Goal: Information Seeking & Learning: Learn about a topic

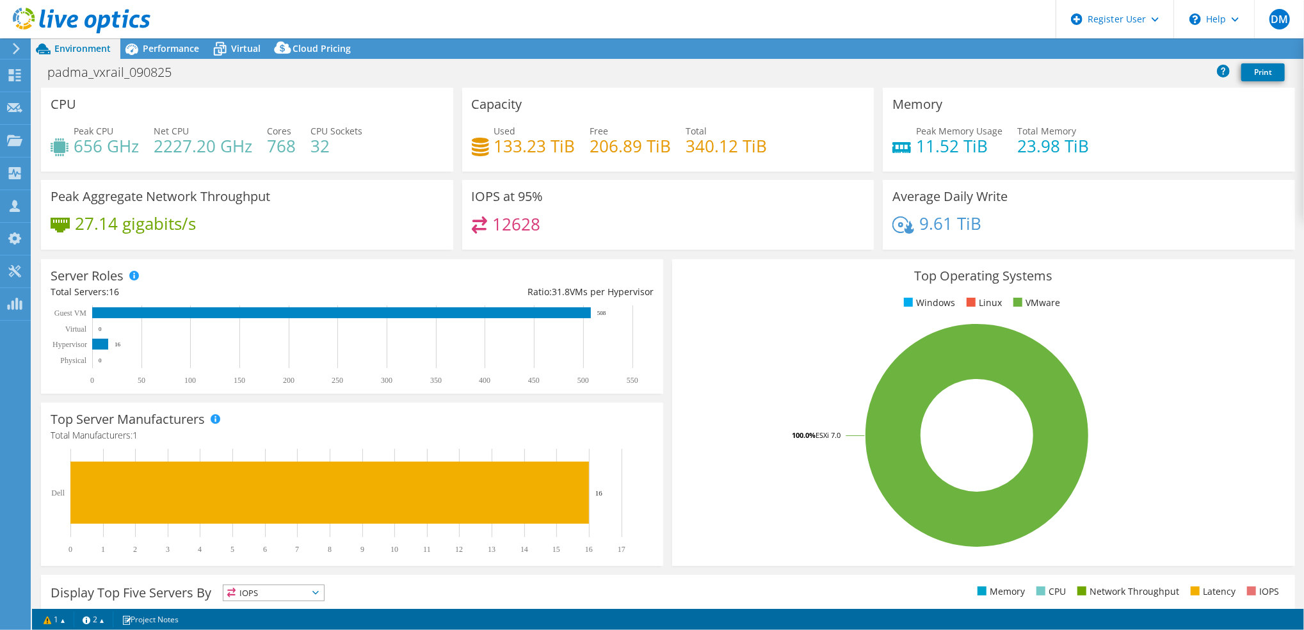
select select "USD"
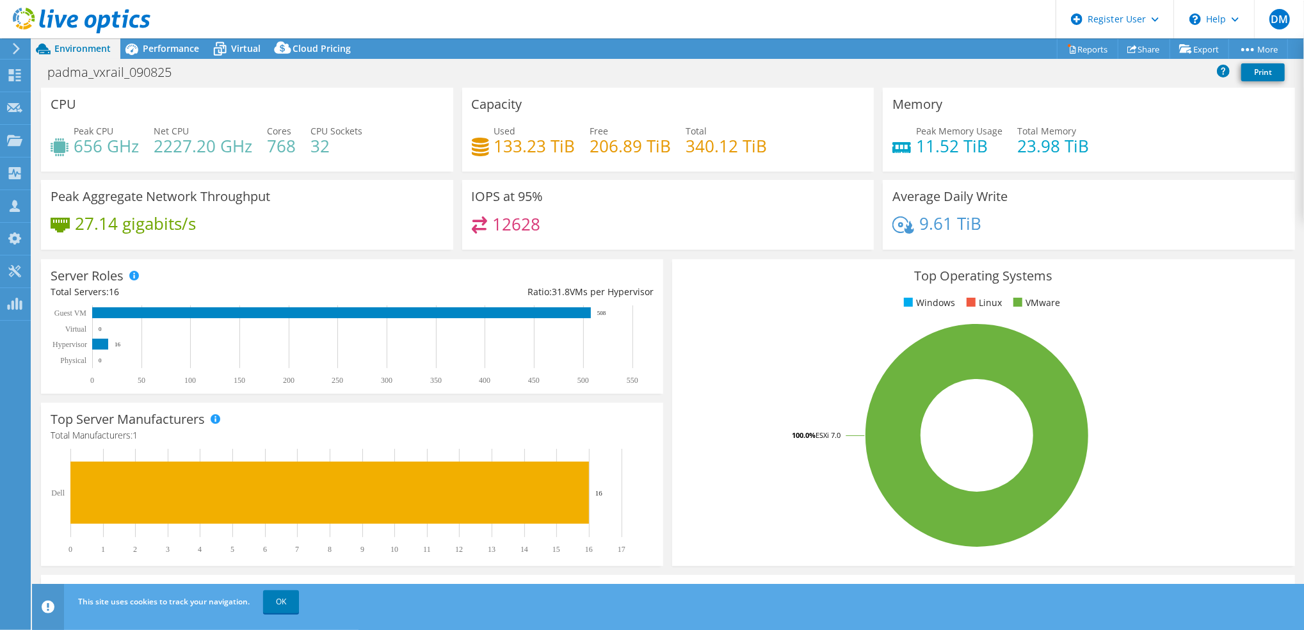
click at [329, 205] on div "Peak Aggregate Network Throughput 27.14 gigabits/s" at bounding box center [247, 215] width 412 height 70
click at [155, 46] on span "Performance" at bounding box center [171, 48] width 56 height 12
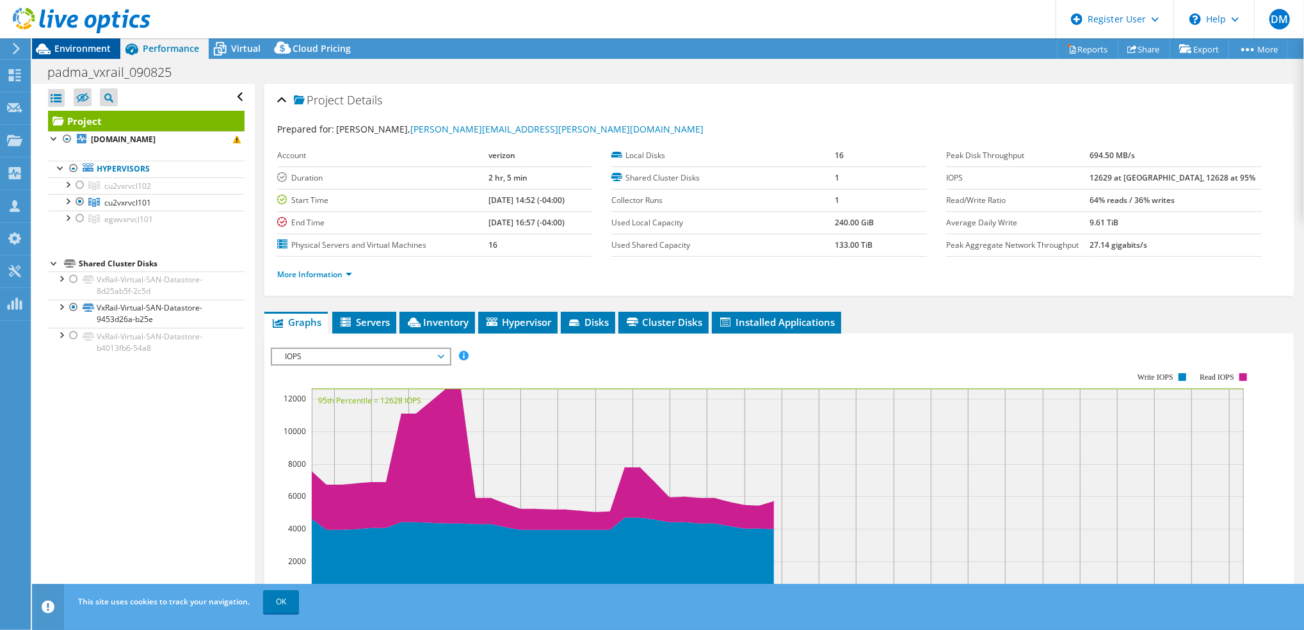
click at [105, 50] on span "Environment" at bounding box center [82, 48] width 56 height 12
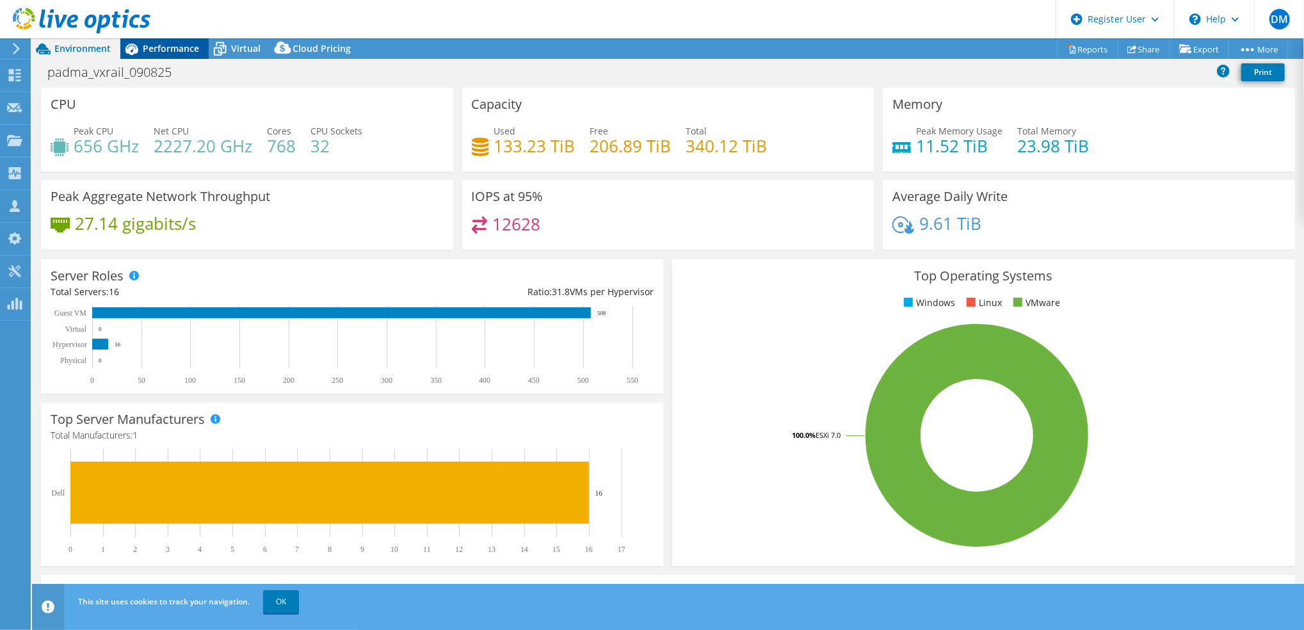
click at [182, 52] on span "Performance" at bounding box center [171, 48] width 56 height 12
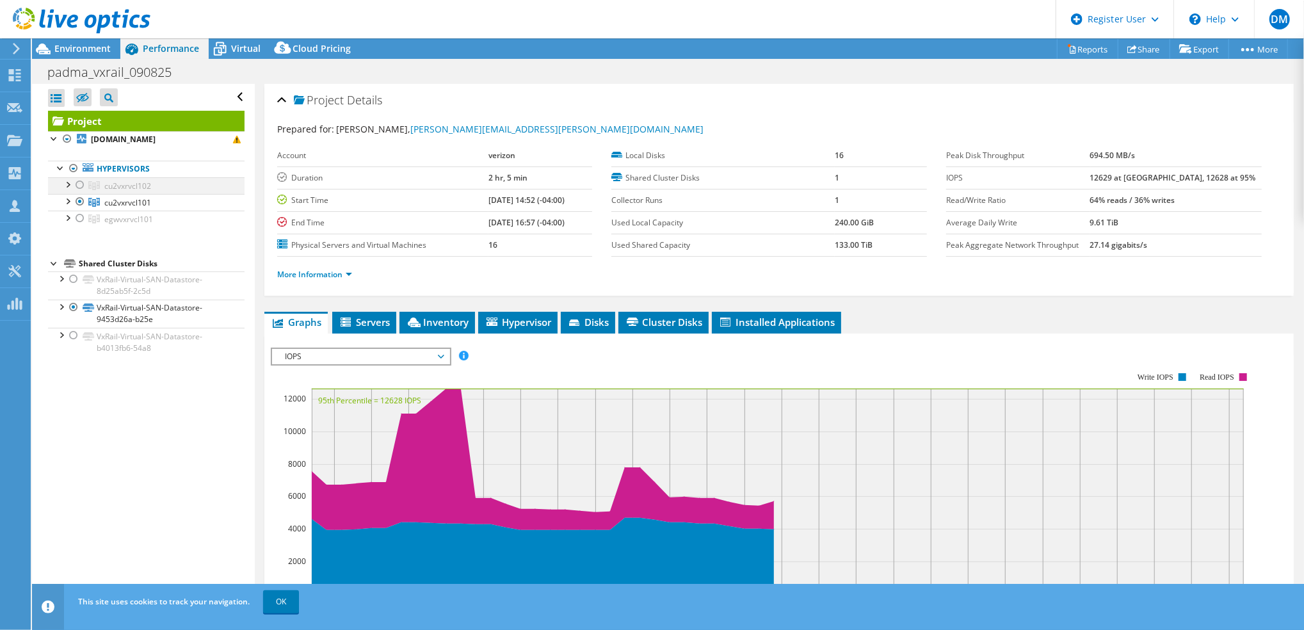
click at [79, 184] on div at bounding box center [80, 184] width 13 height 15
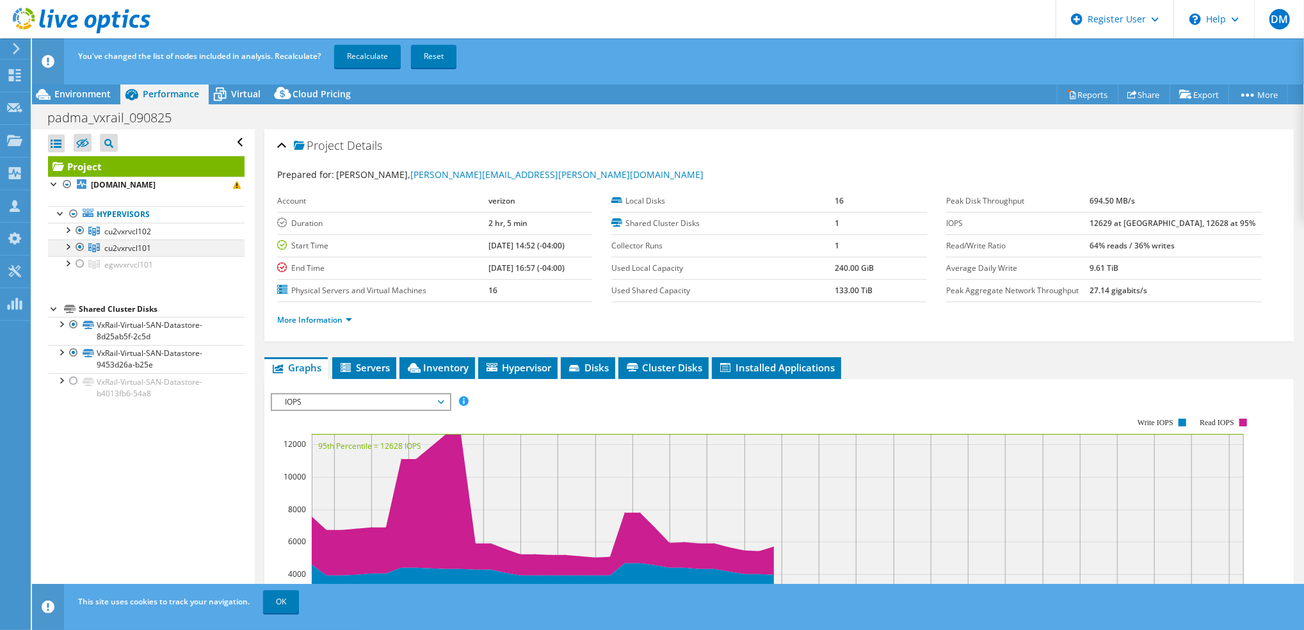
click at [79, 250] on div at bounding box center [80, 246] width 13 height 15
click at [365, 61] on link "Recalculate" at bounding box center [367, 56] width 67 height 23
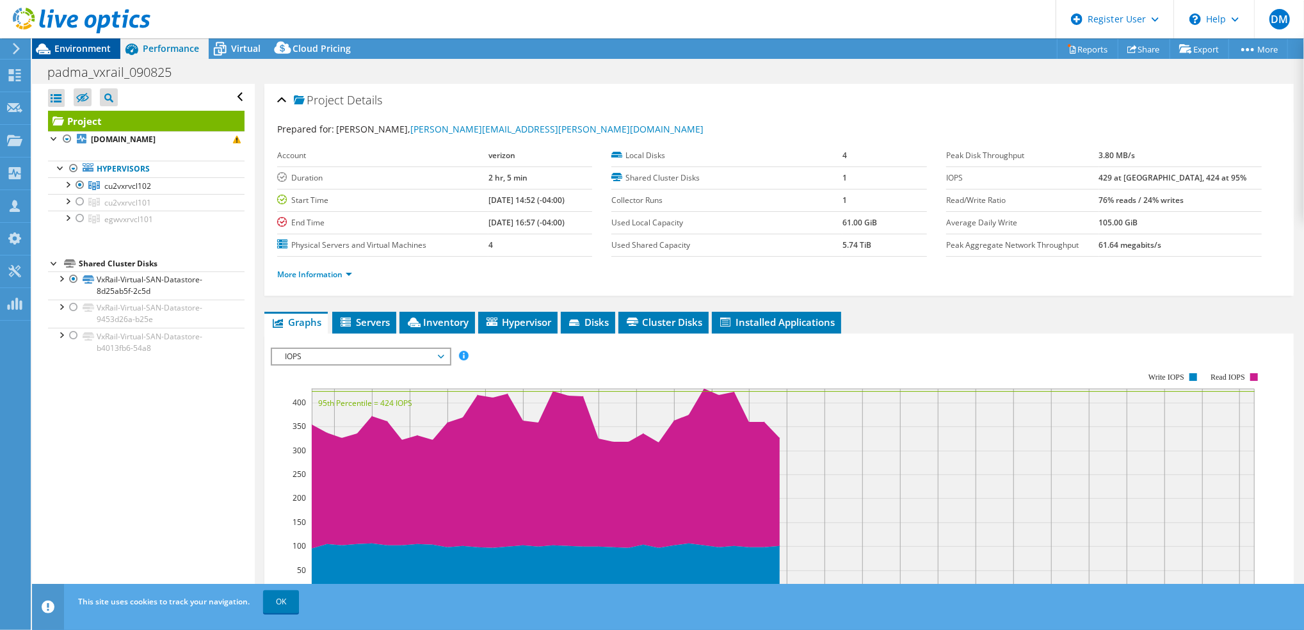
click at [76, 52] on span "Environment" at bounding box center [82, 48] width 56 height 12
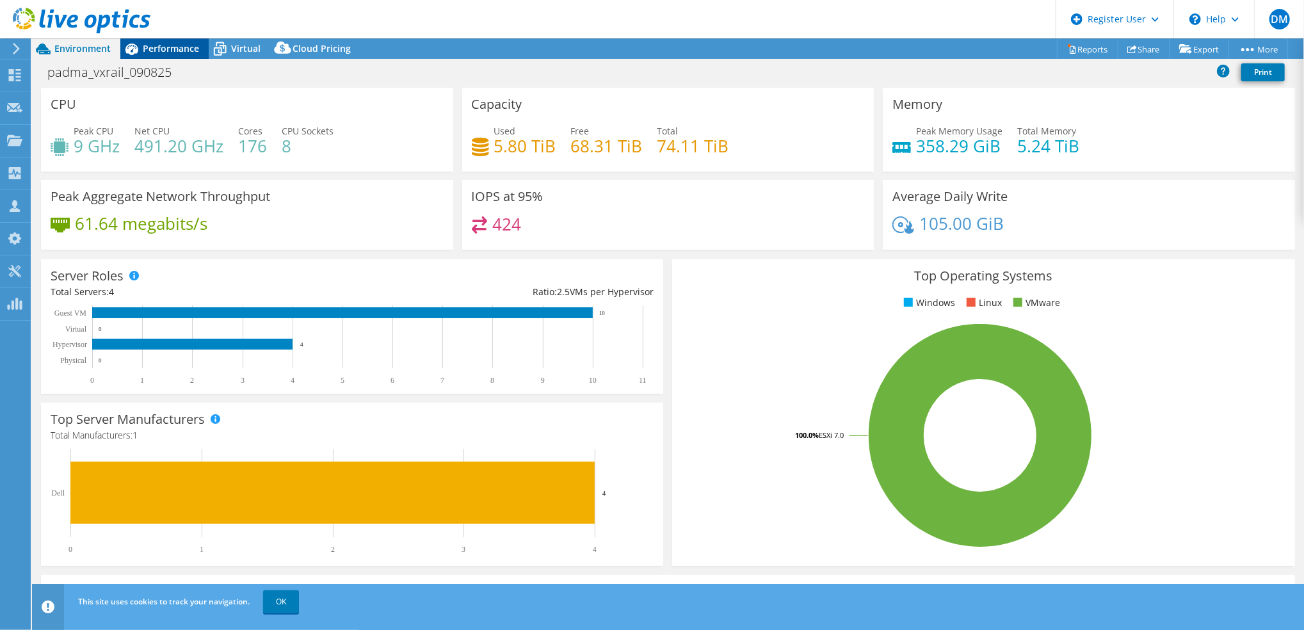
click at [161, 55] on div "Performance" at bounding box center [164, 48] width 88 height 20
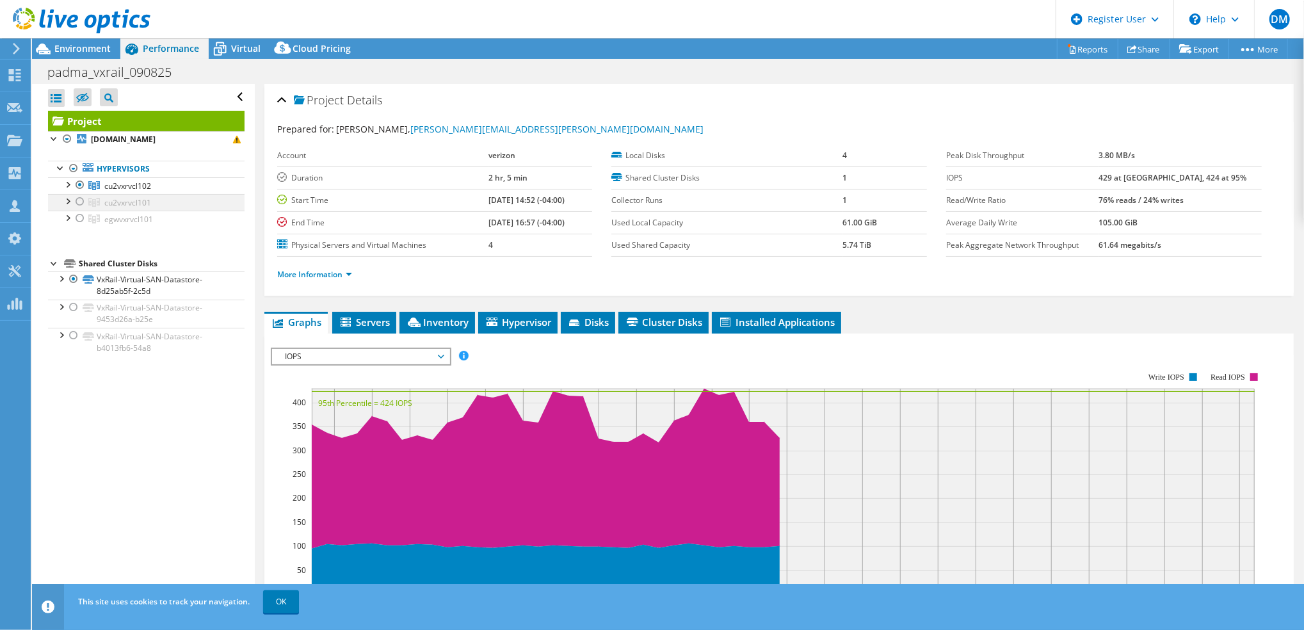
click at [82, 203] on div at bounding box center [80, 201] width 13 height 15
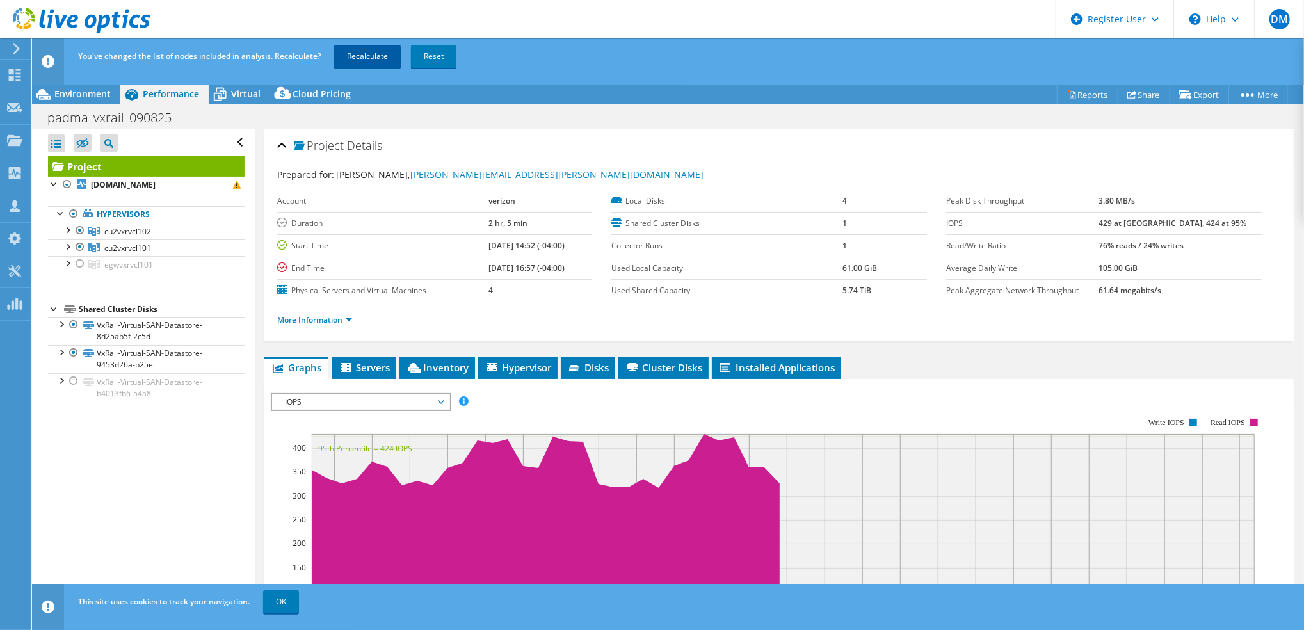
click at [367, 58] on link "Recalculate" at bounding box center [367, 56] width 67 height 23
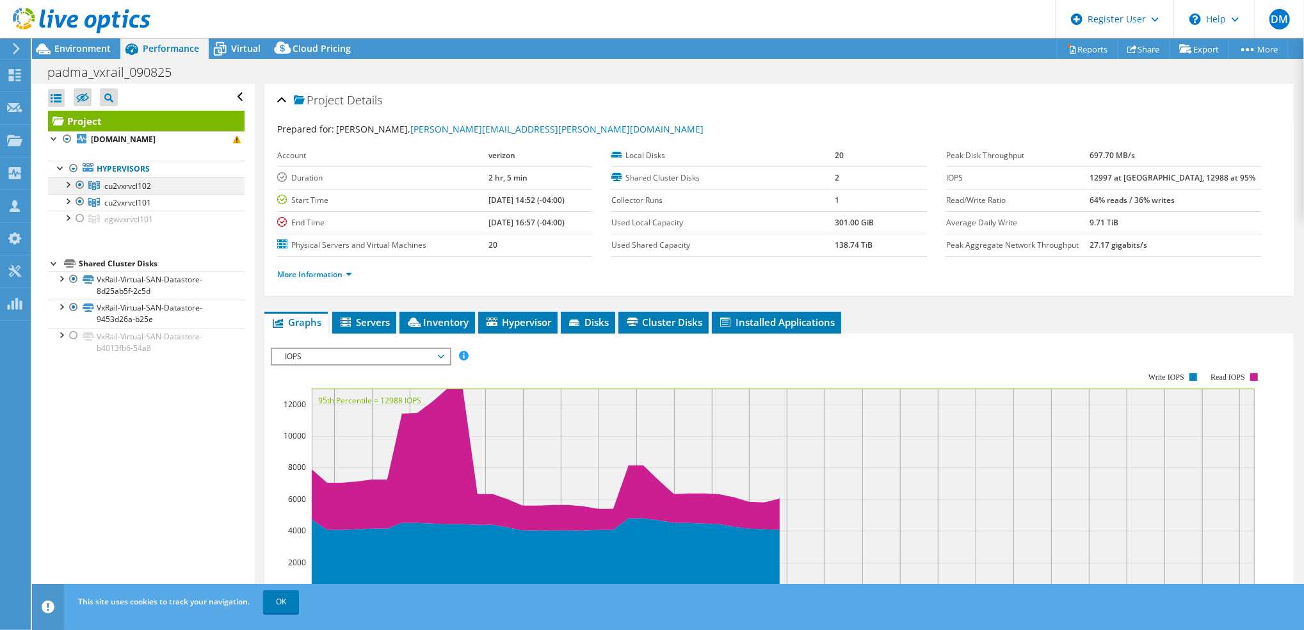
click at [77, 183] on div at bounding box center [80, 184] width 13 height 15
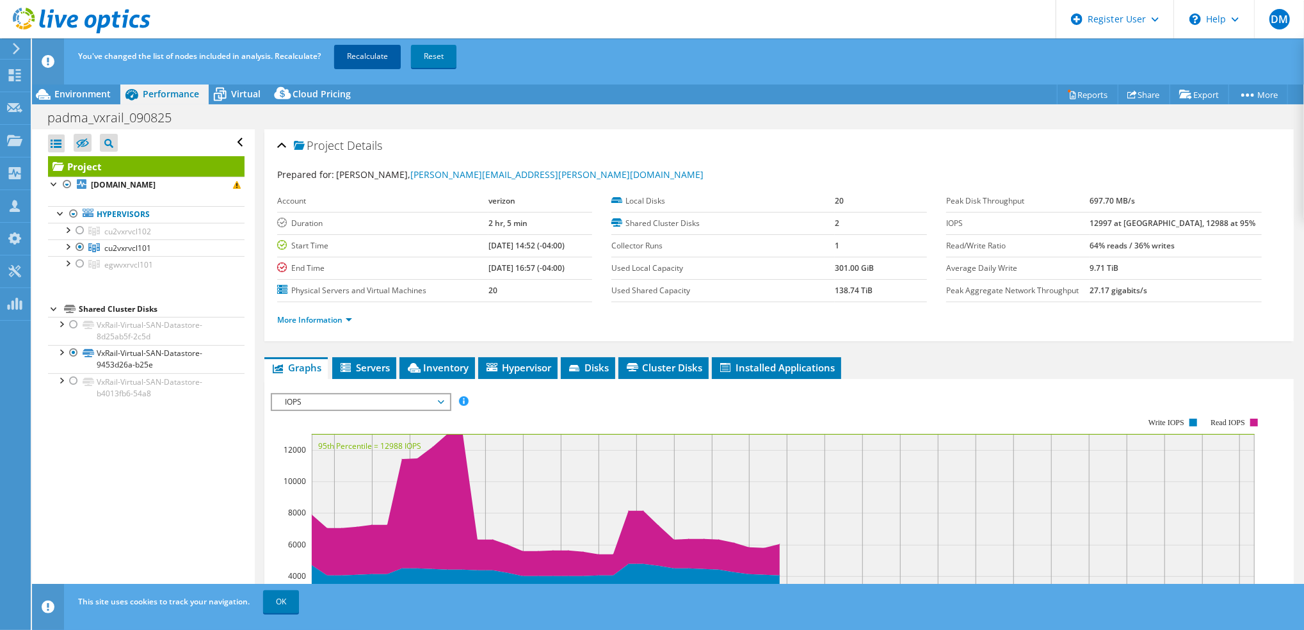
click at [397, 62] on link "Recalculate" at bounding box center [367, 56] width 67 height 23
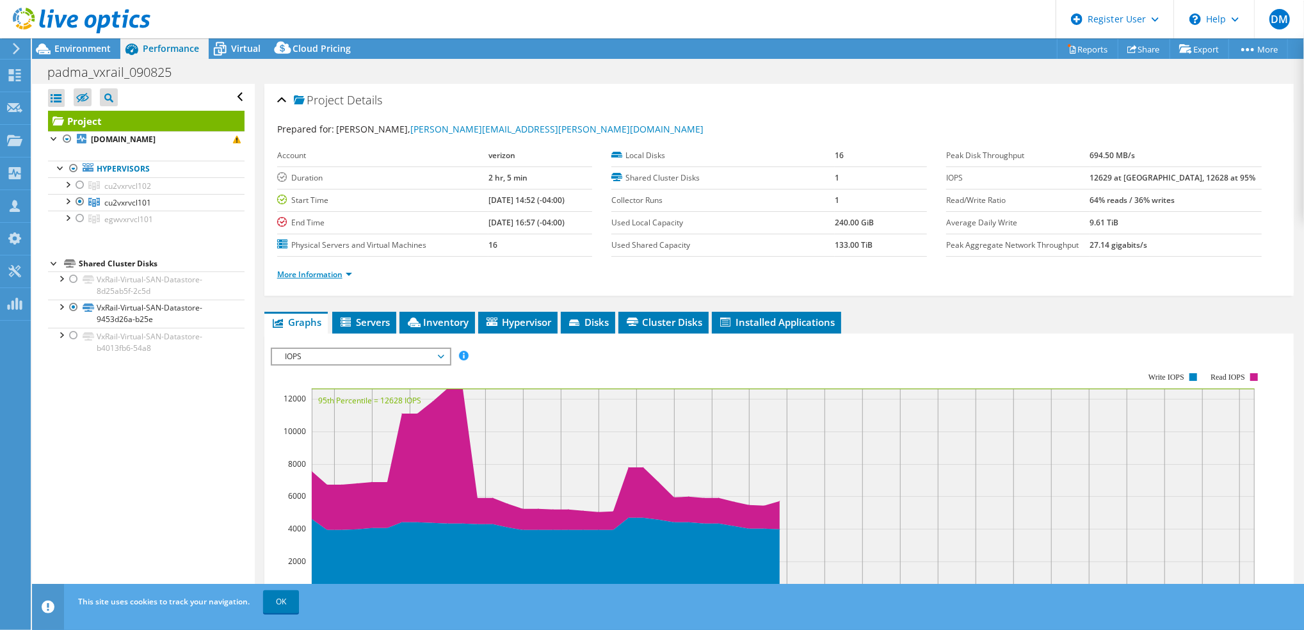
click at [316, 273] on link "More Information" at bounding box center [314, 274] width 75 height 11
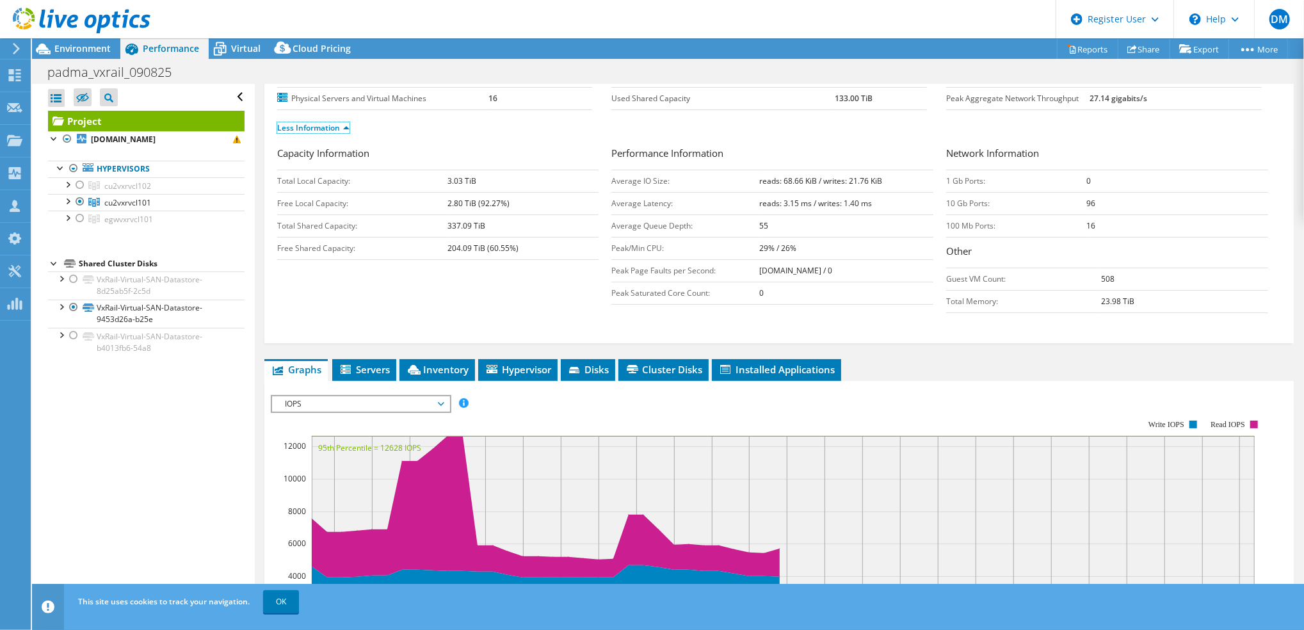
scroll to position [290, 0]
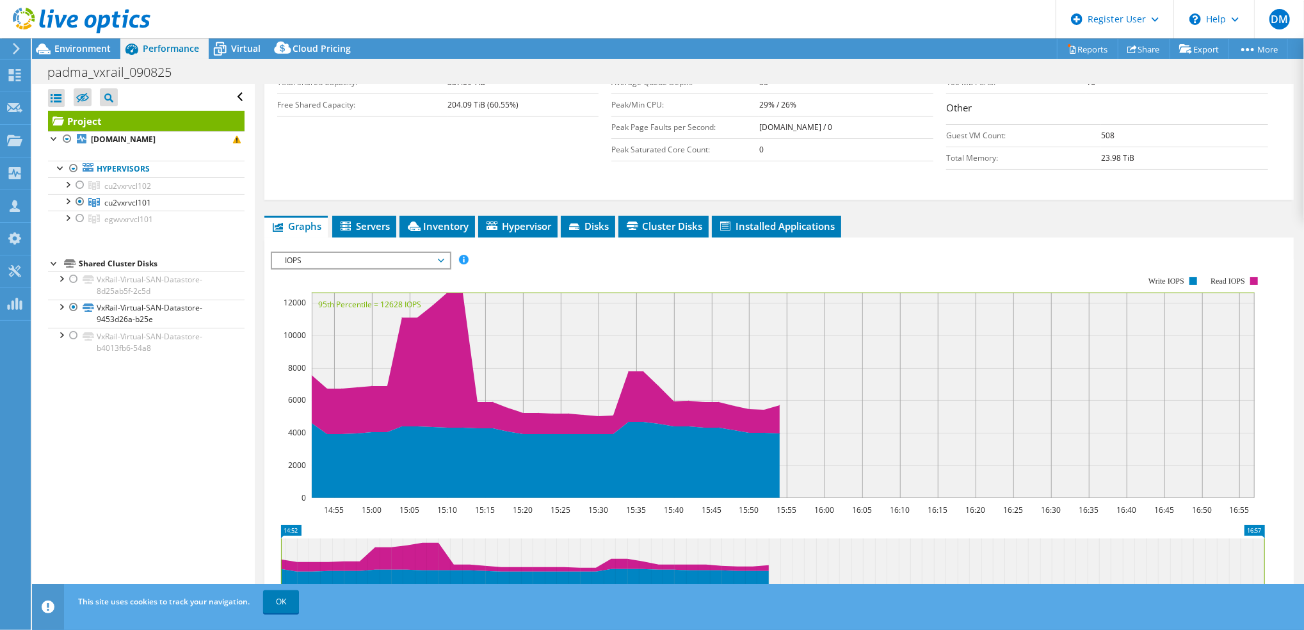
click at [367, 257] on span "IOPS" at bounding box center [360, 260] width 164 height 15
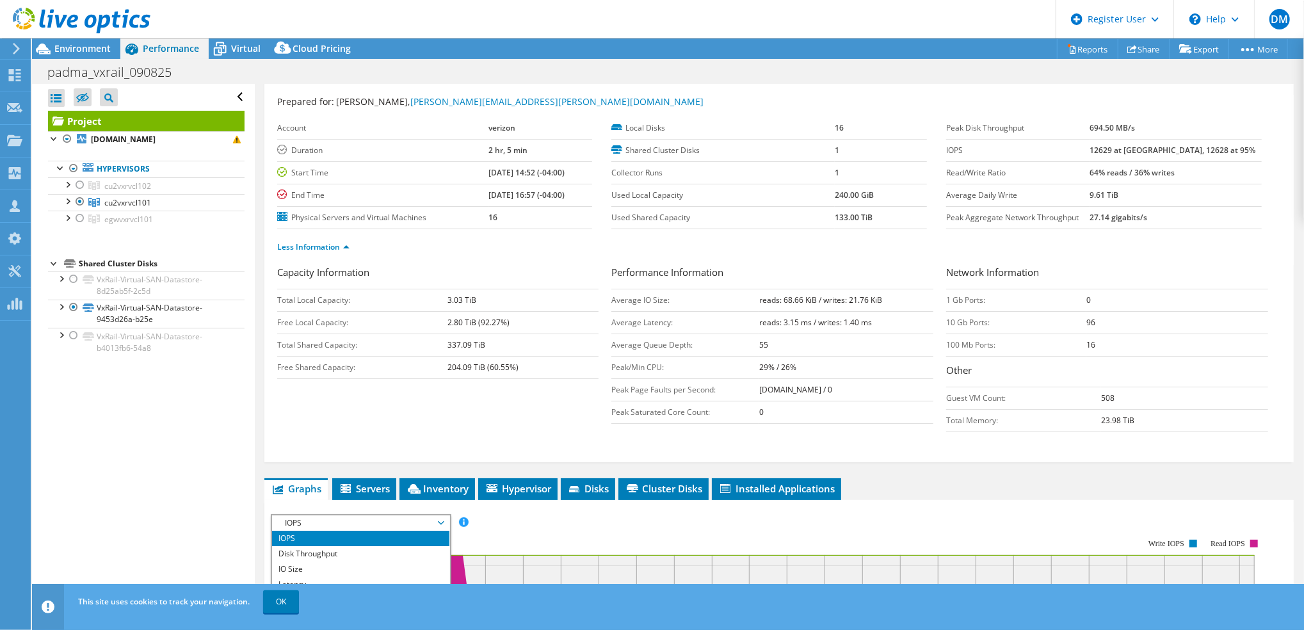
scroll to position [24, 0]
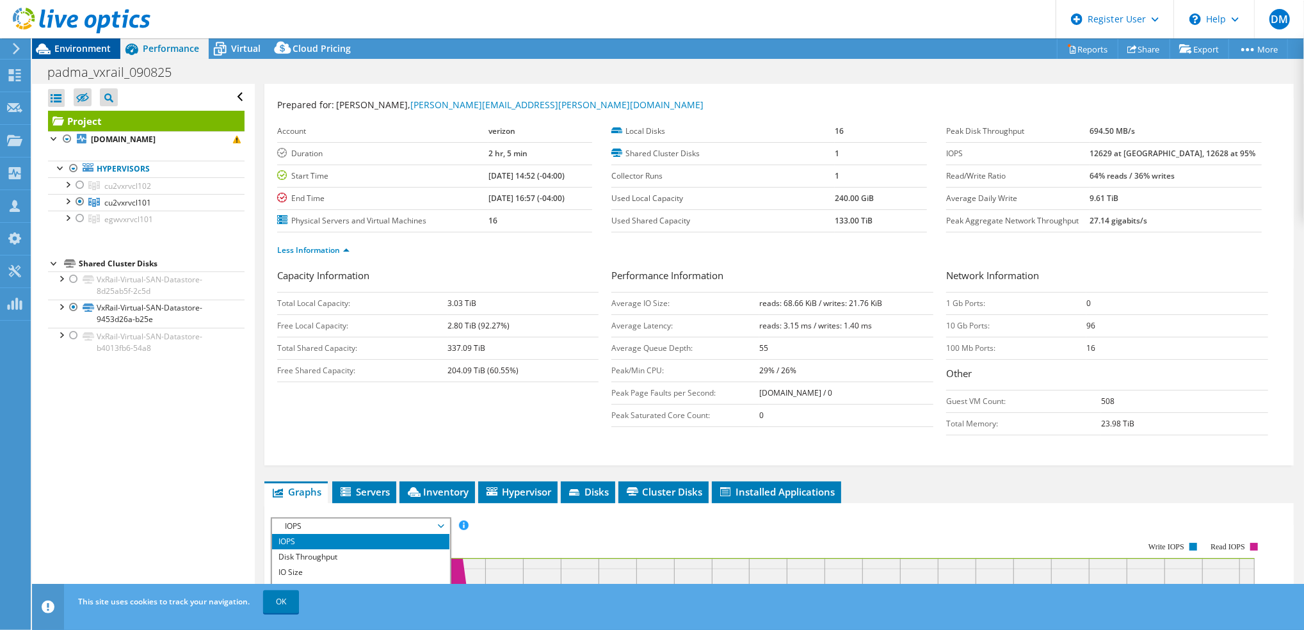
click at [77, 54] on span "Environment" at bounding box center [82, 48] width 56 height 12
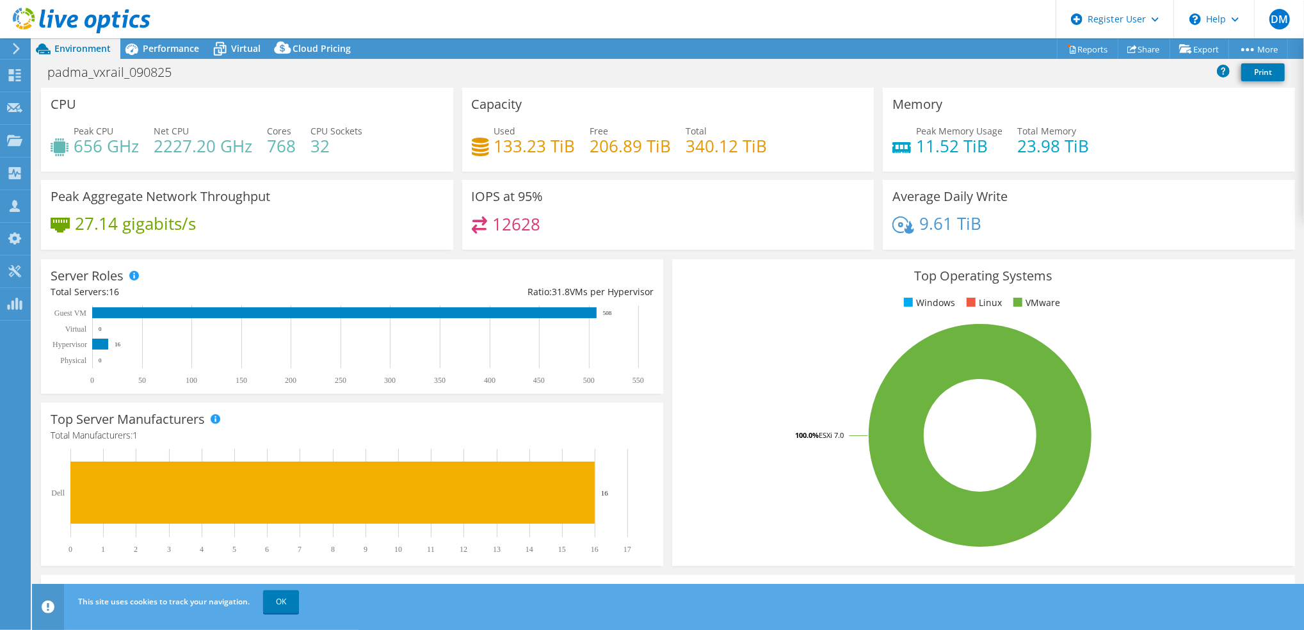
scroll to position [13, 0]
click at [161, 46] on span "Performance" at bounding box center [171, 48] width 56 height 12
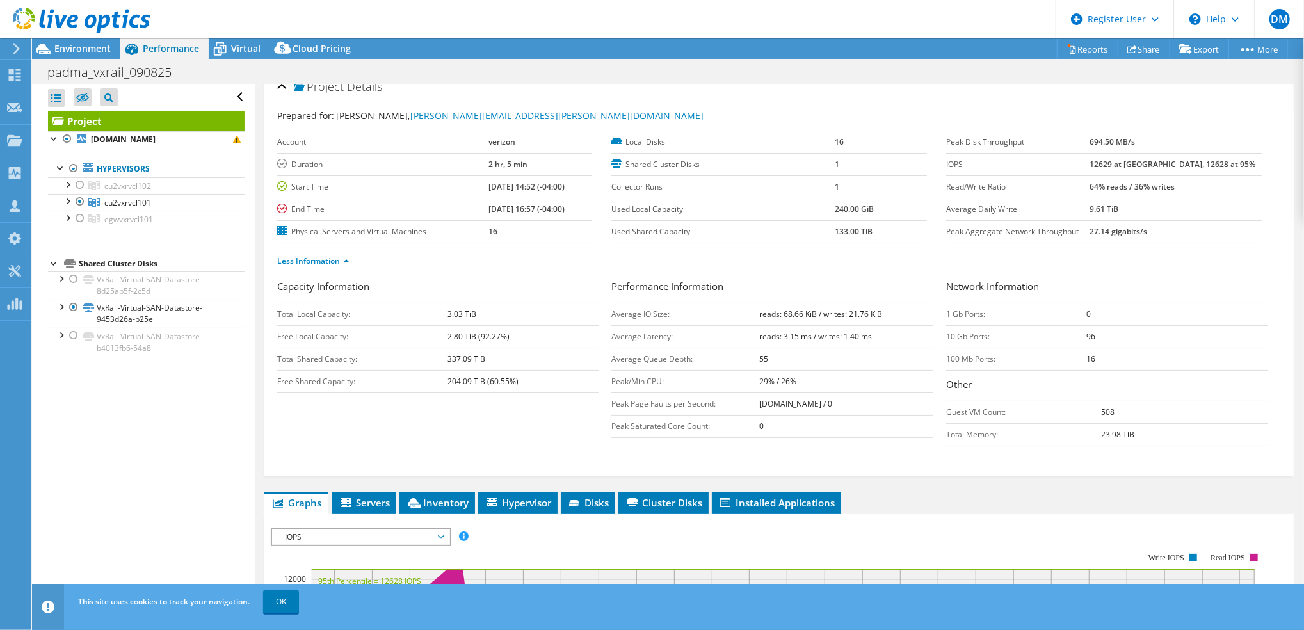
scroll to position [360, 0]
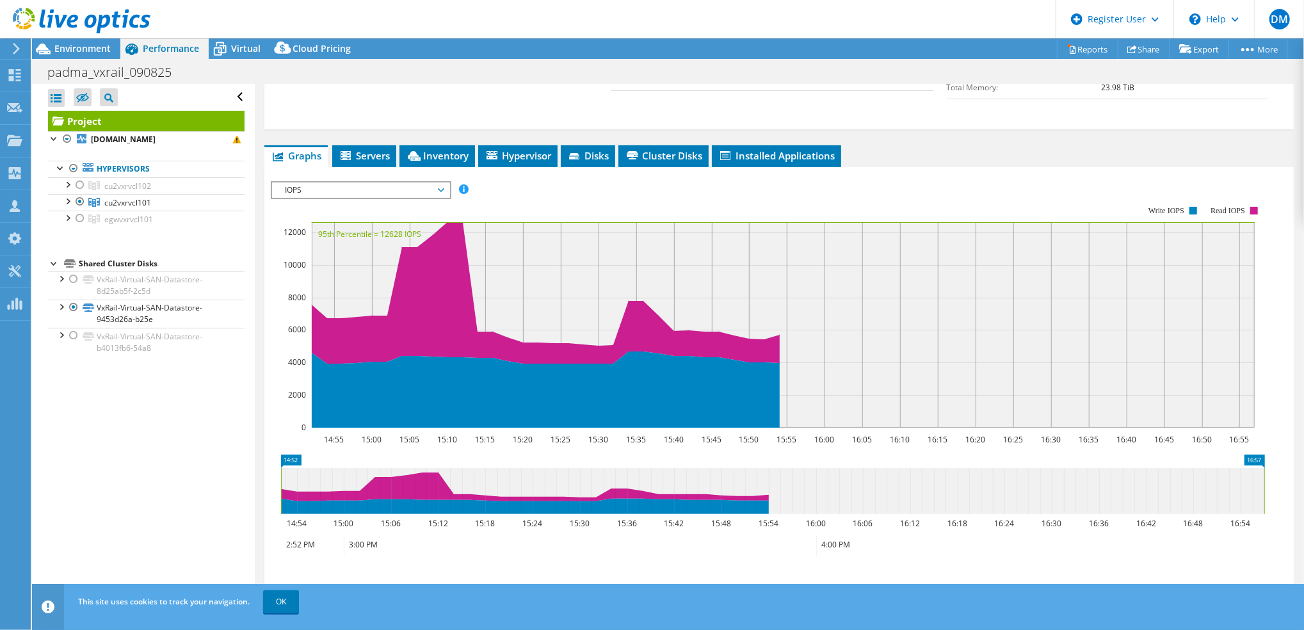
click at [353, 193] on span "IOPS" at bounding box center [360, 189] width 164 height 15
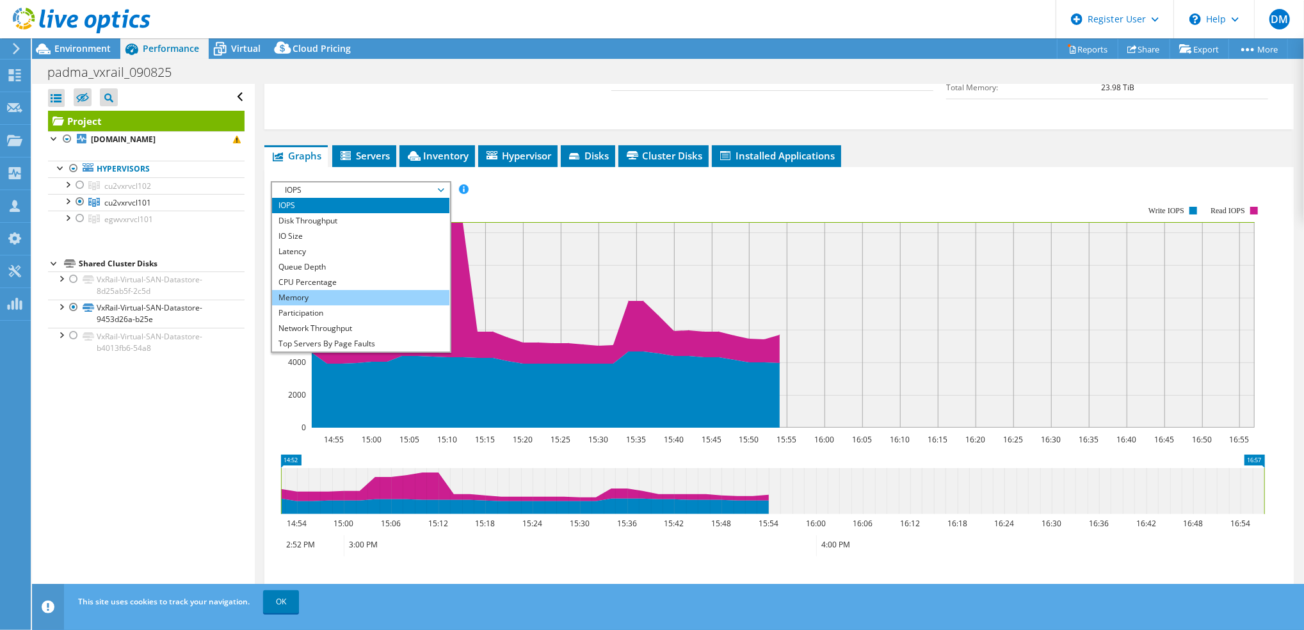
click at [349, 294] on li "Memory" at bounding box center [360, 297] width 177 height 15
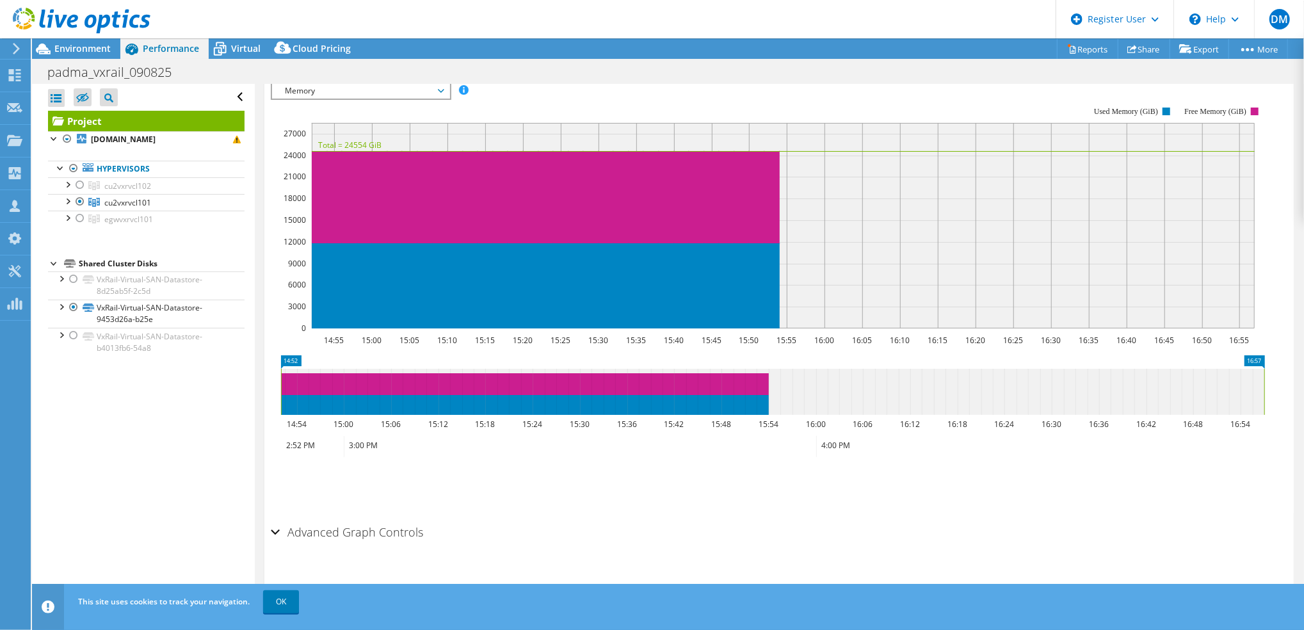
scroll to position [307, 0]
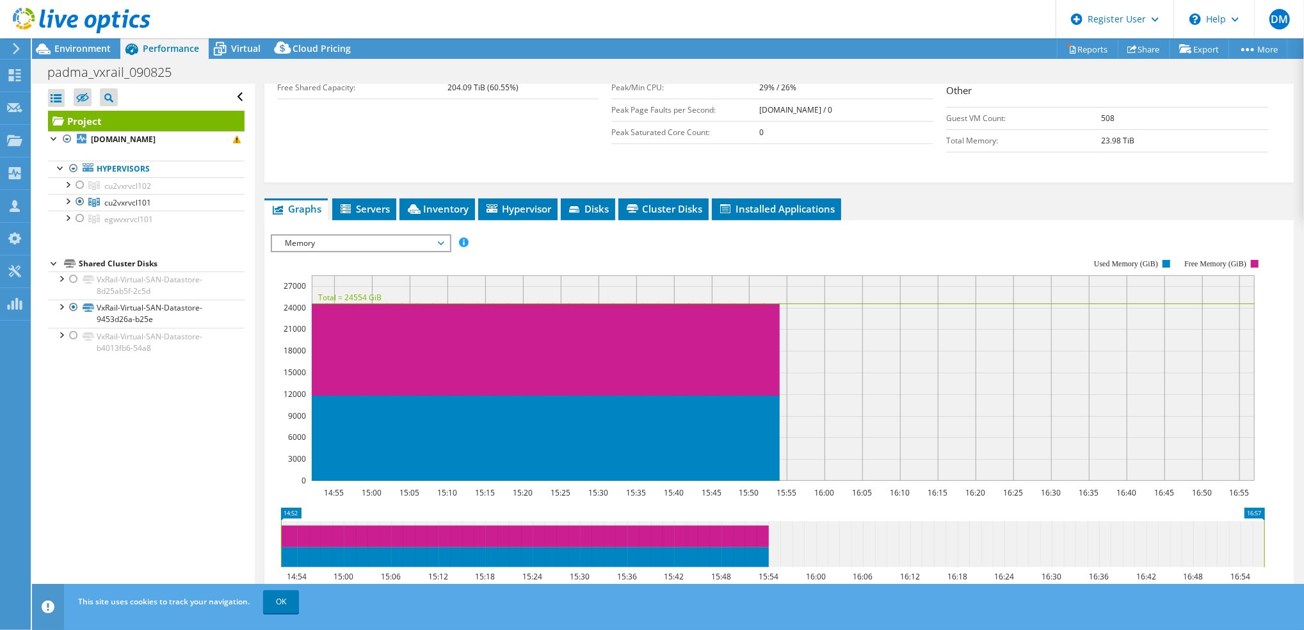
click at [431, 236] on span "Memory" at bounding box center [360, 243] width 164 height 15
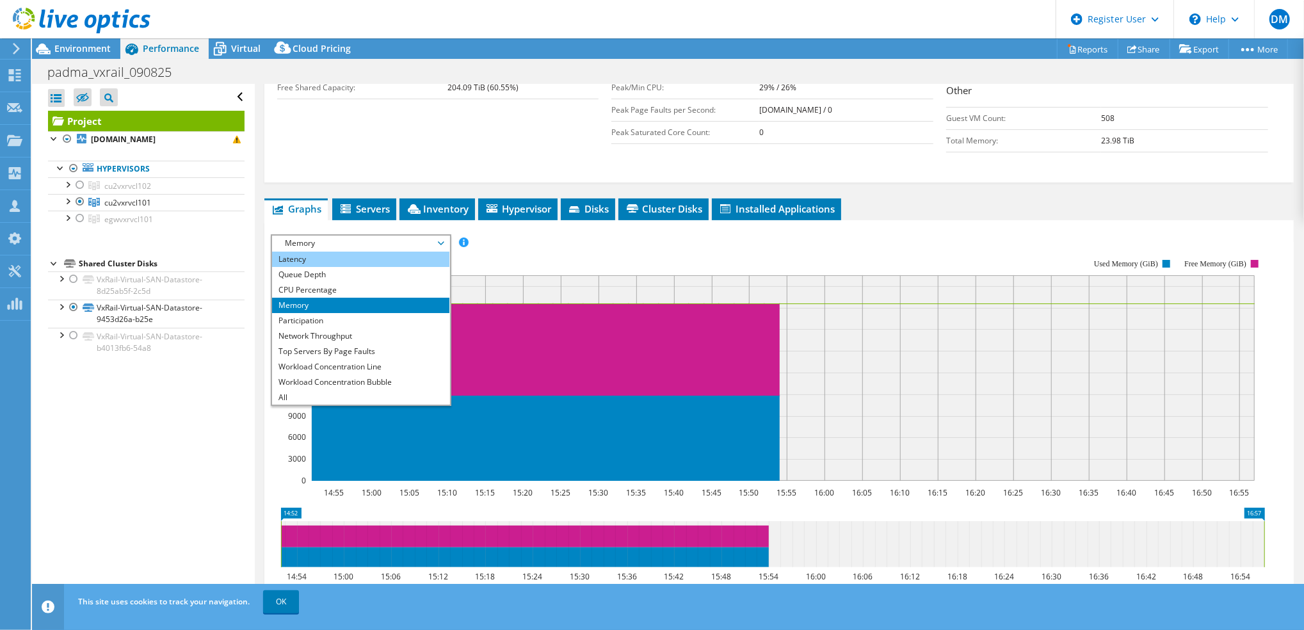
scroll to position [0, 0]
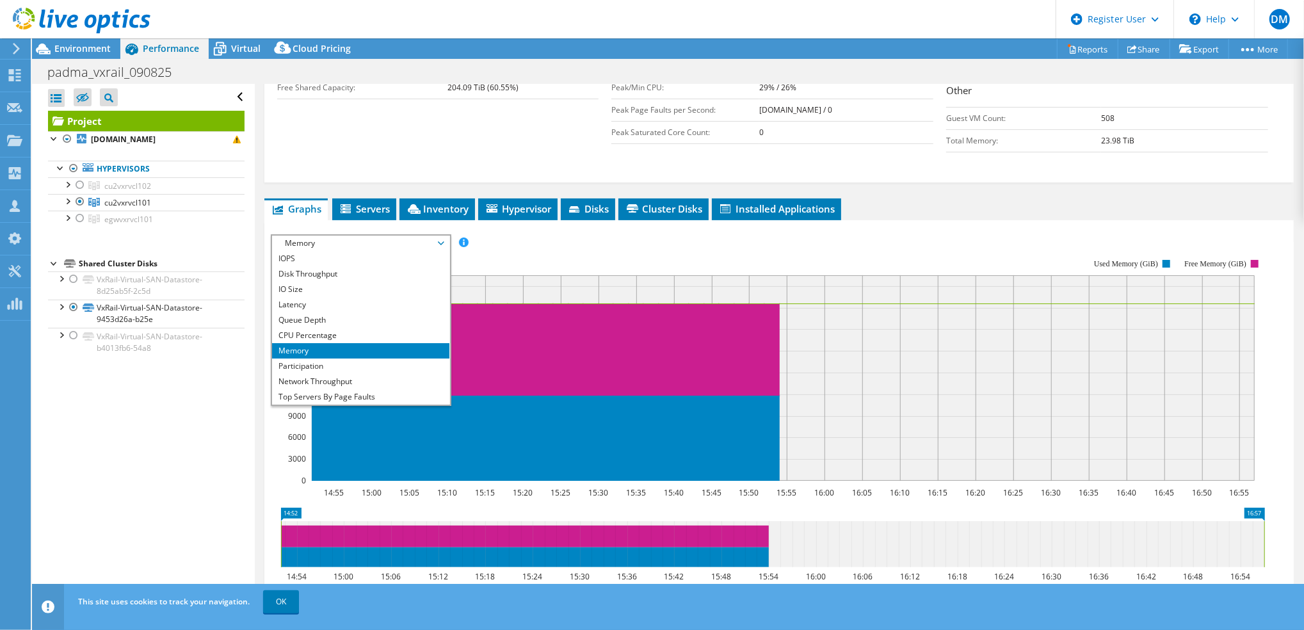
click at [498, 245] on rect at bounding box center [768, 370] width 994 height 256
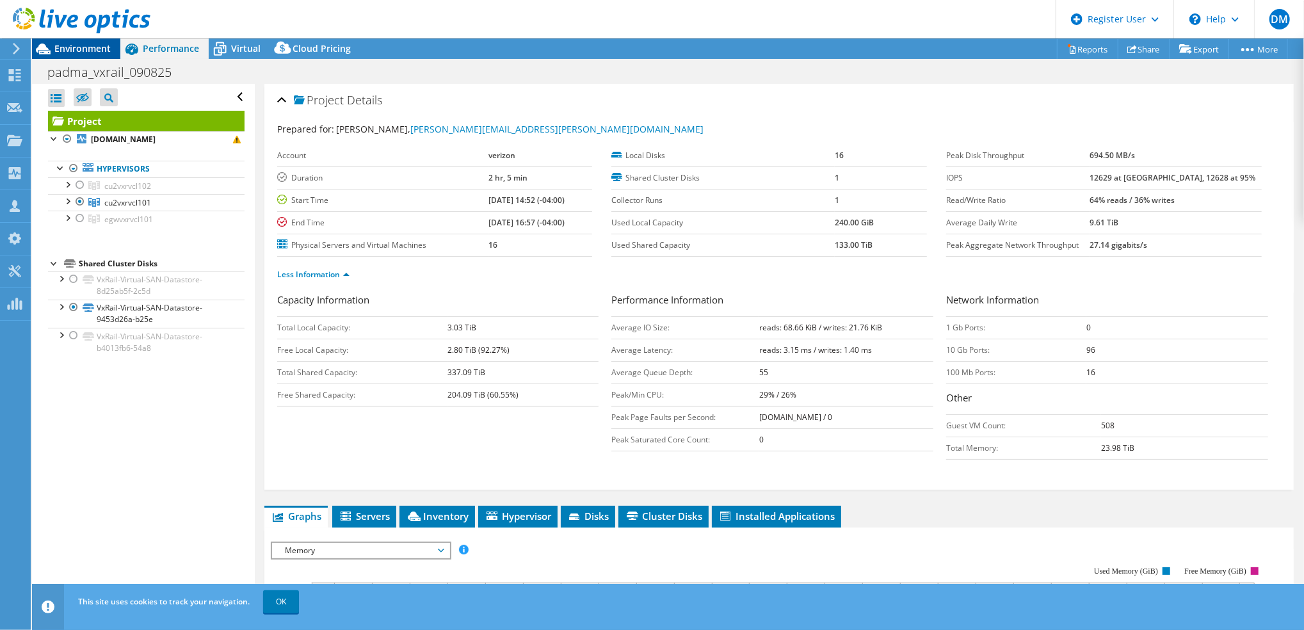
click at [72, 44] on span "Environment" at bounding box center [82, 48] width 56 height 12
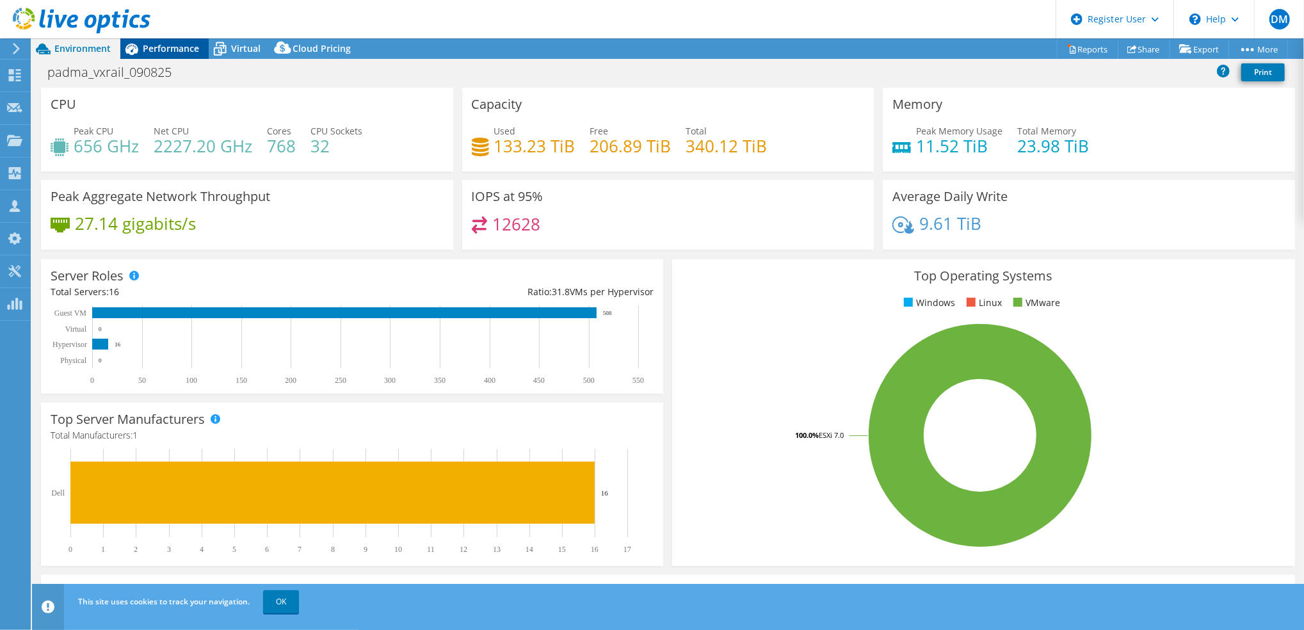
click at [155, 49] on span "Performance" at bounding box center [171, 48] width 56 height 12
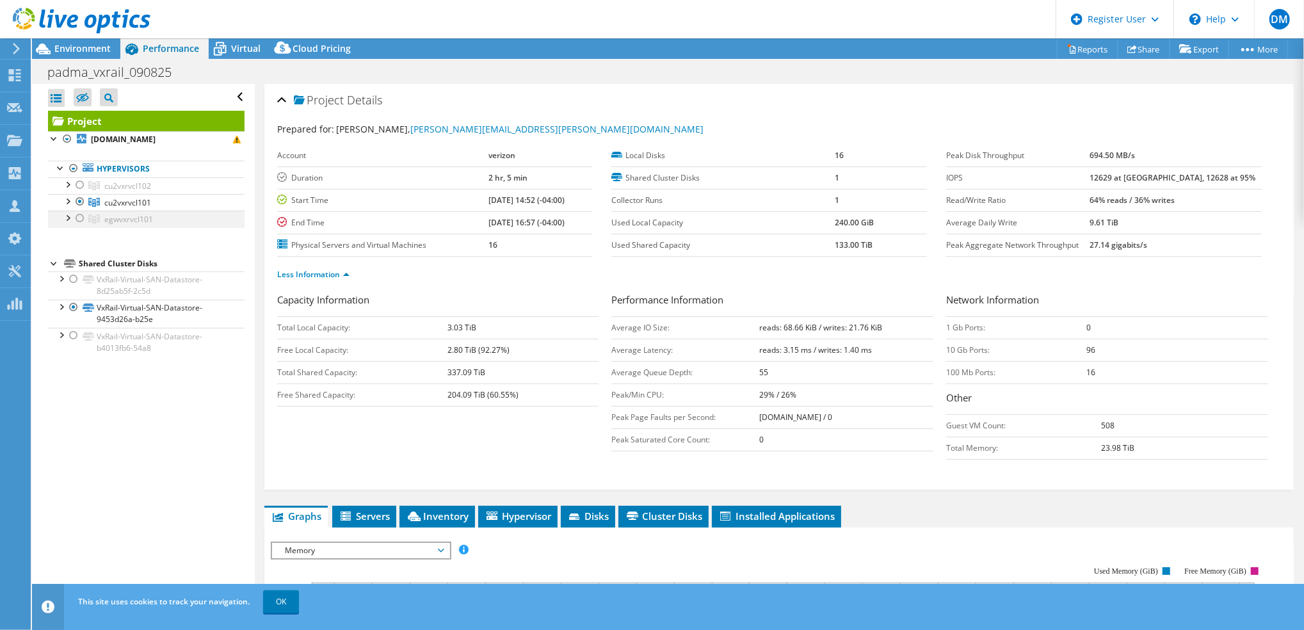
click at [78, 219] on div at bounding box center [80, 218] width 13 height 15
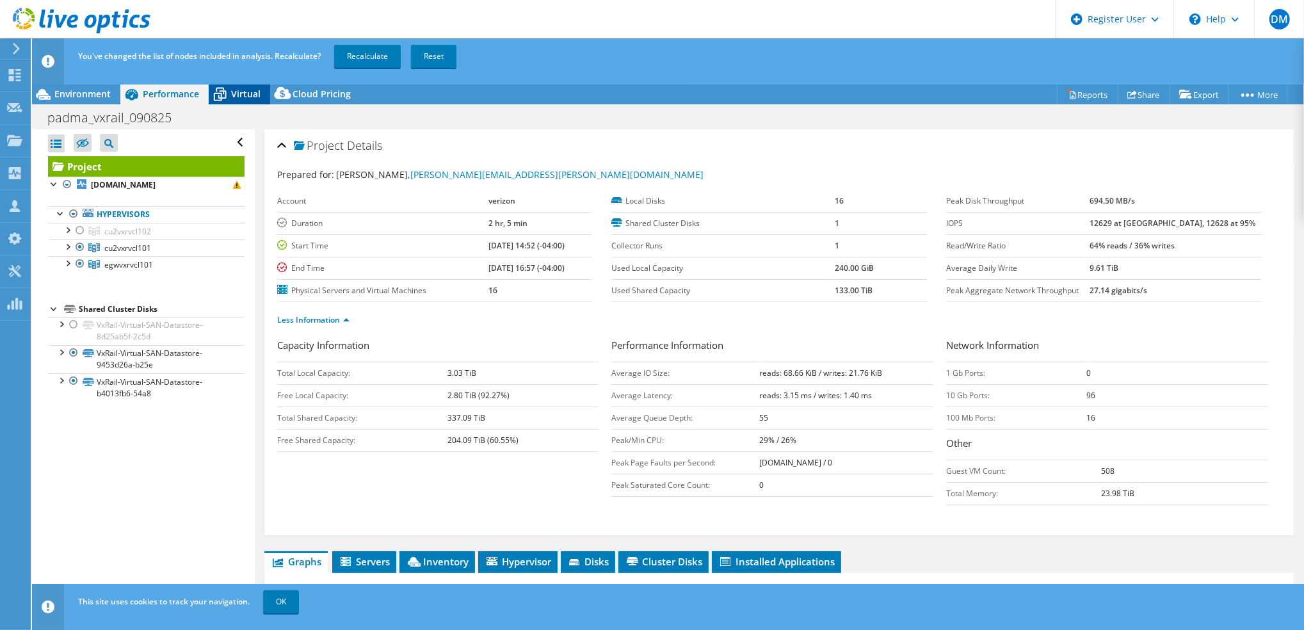
click at [243, 89] on span "Virtual" at bounding box center [245, 94] width 29 height 12
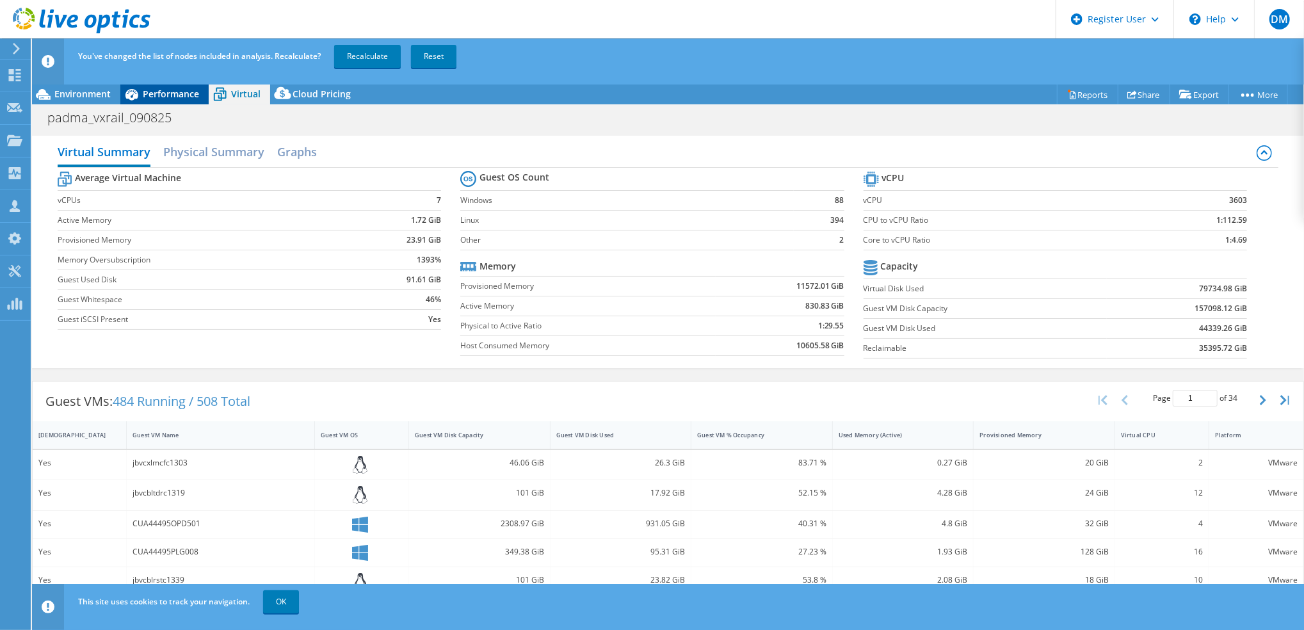
click at [156, 100] on span "Performance" at bounding box center [171, 94] width 56 height 12
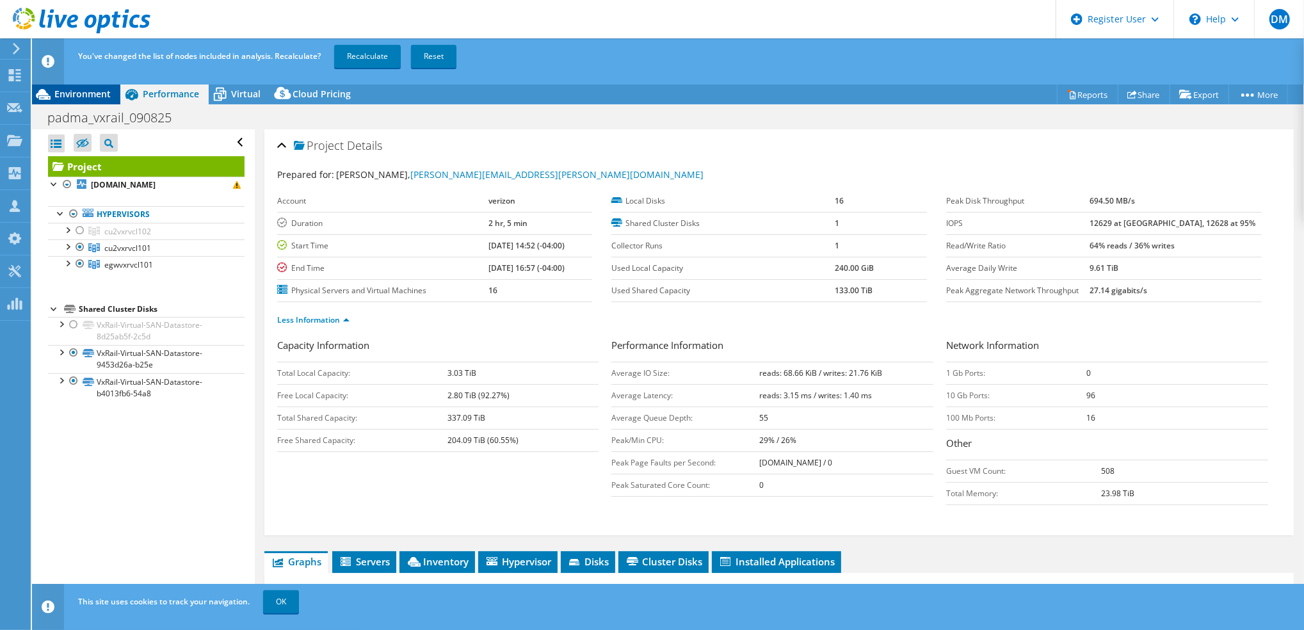
click at [91, 99] on span "Environment" at bounding box center [82, 94] width 56 height 12
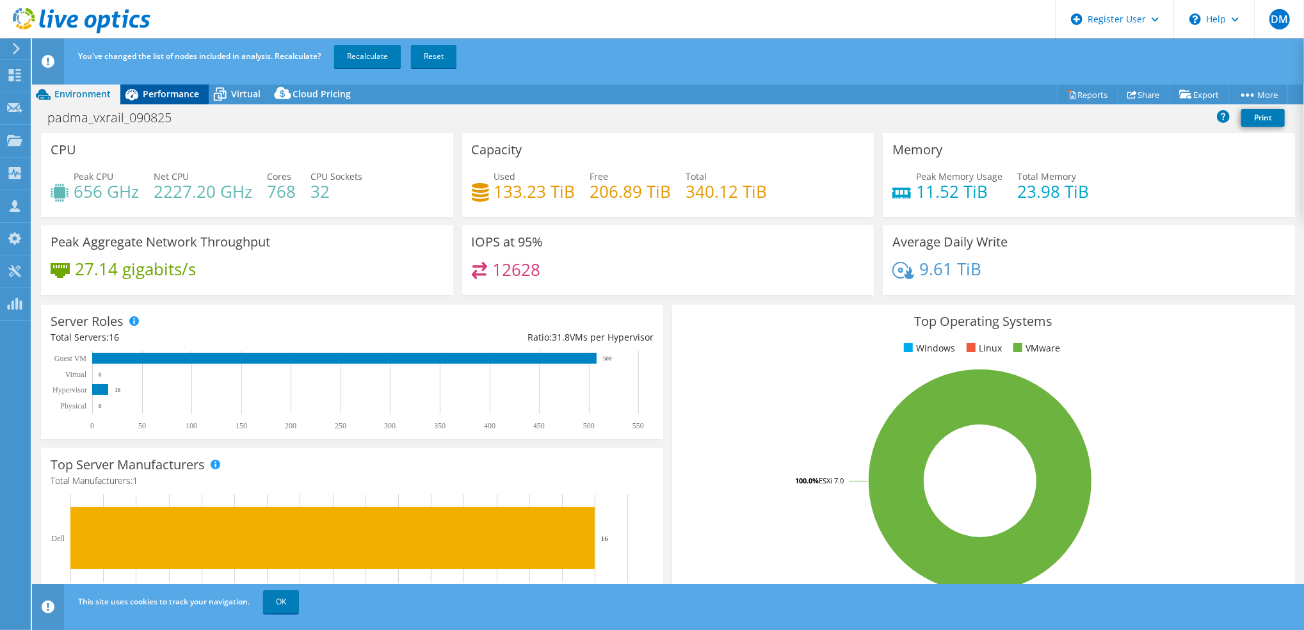
click at [172, 91] on span "Performance" at bounding box center [171, 94] width 56 height 12
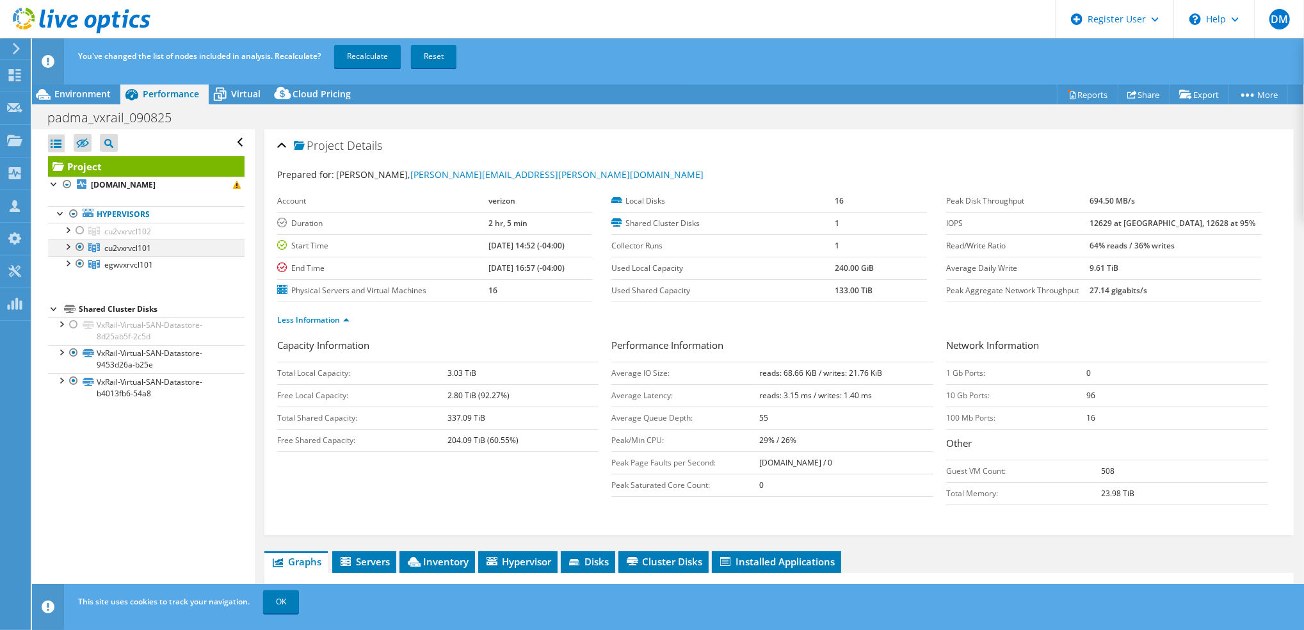
click at [76, 248] on div at bounding box center [80, 246] width 13 height 15
click at [369, 51] on link "Recalculate" at bounding box center [367, 56] width 67 height 23
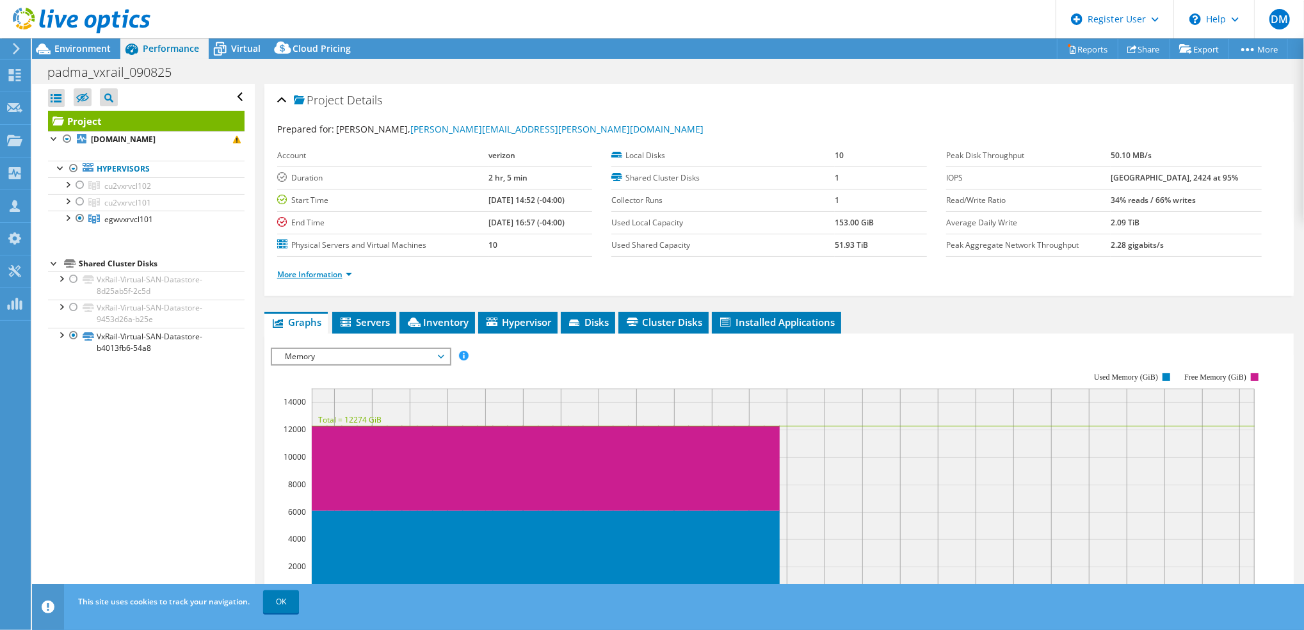
click at [329, 273] on link "More Information" at bounding box center [314, 274] width 75 height 11
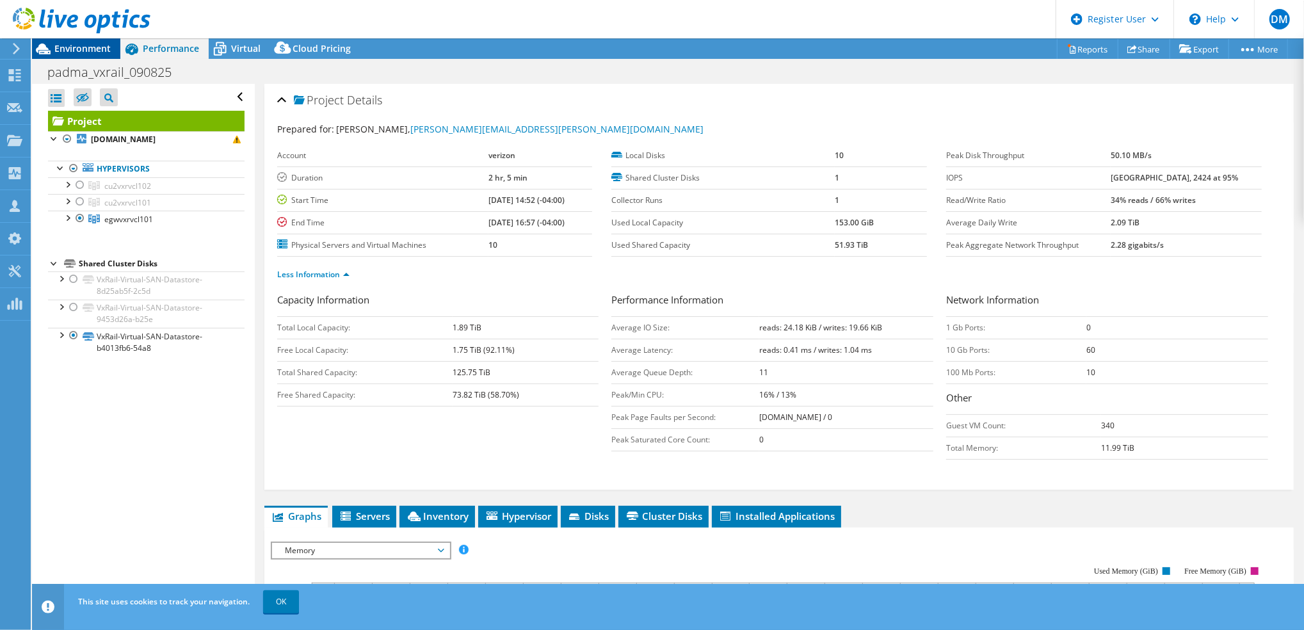
click at [61, 57] on div "Environment" at bounding box center [76, 48] width 88 height 20
